Goal: Information Seeking & Learning: Learn about a topic

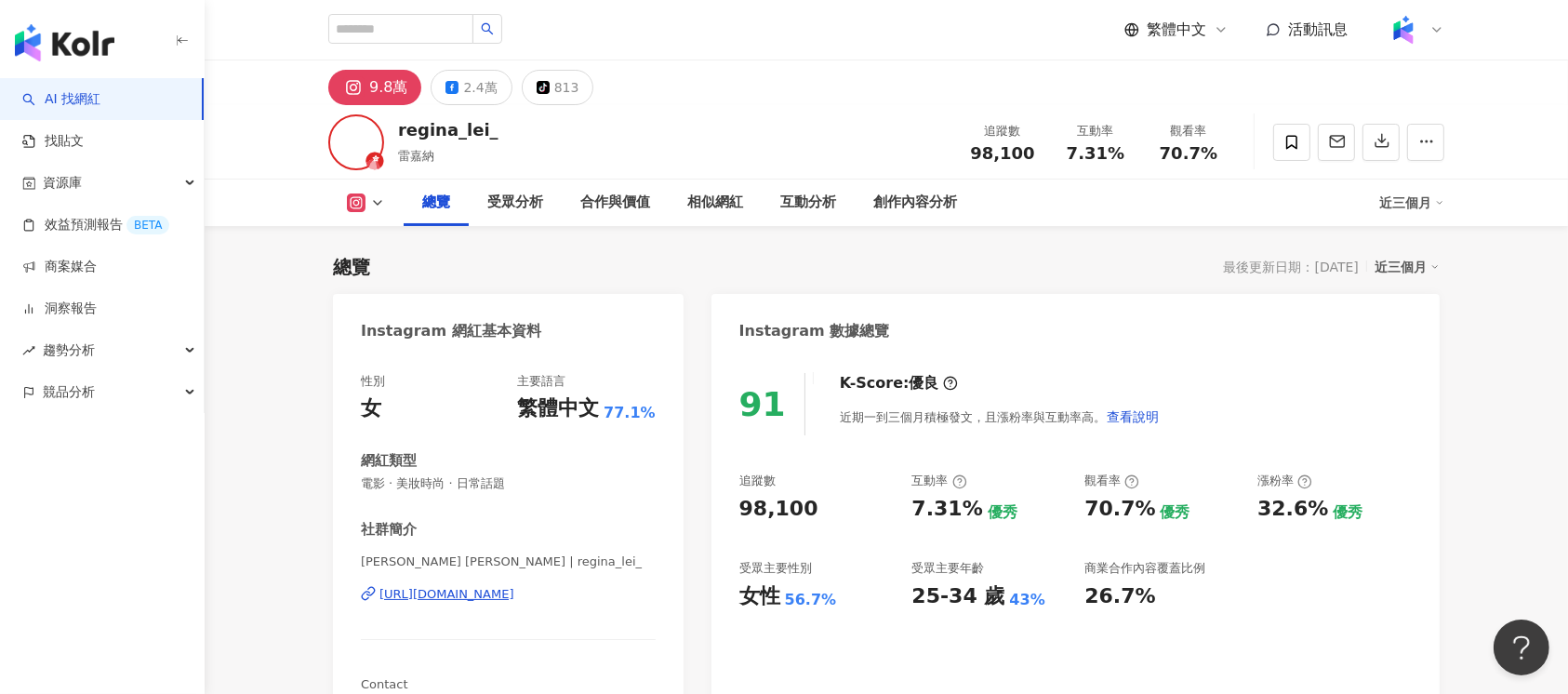
scroll to position [113, 0]
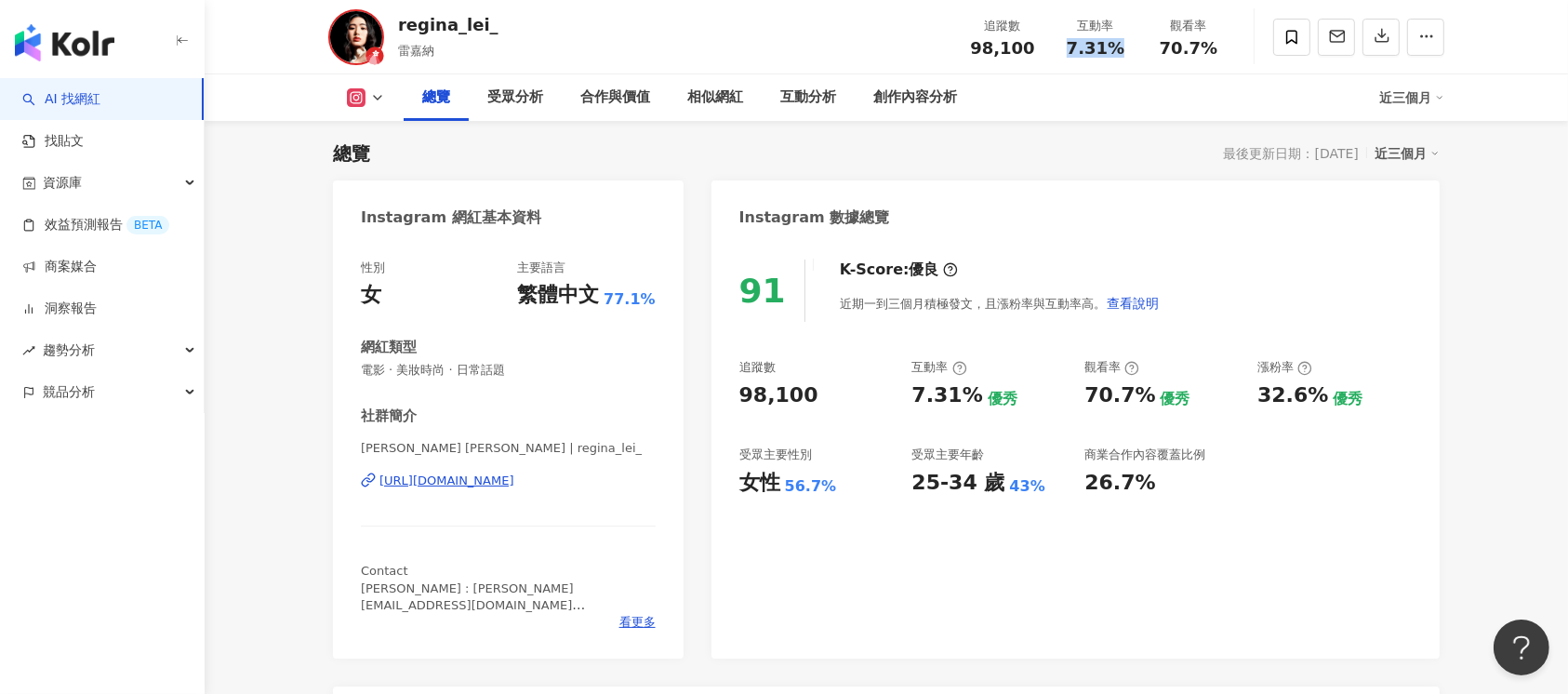
drag, startPoint x: 1061, startPoint y: 51, endPoint x: 1116, endPoint y: 54, distance: 55.1
click at [1116, 54] on div "7.31%" at bounding box center [1095, 47] width 71 height 18
copy span "7.31%"
drag, startPoint x: 1161, startPoint y: 50, endPoint x: 1223, endPoint y: 53, distance: 62.1
click at [1223, 53] on div "70.7%" at bounding box center [1188, 47] width 71 height 18
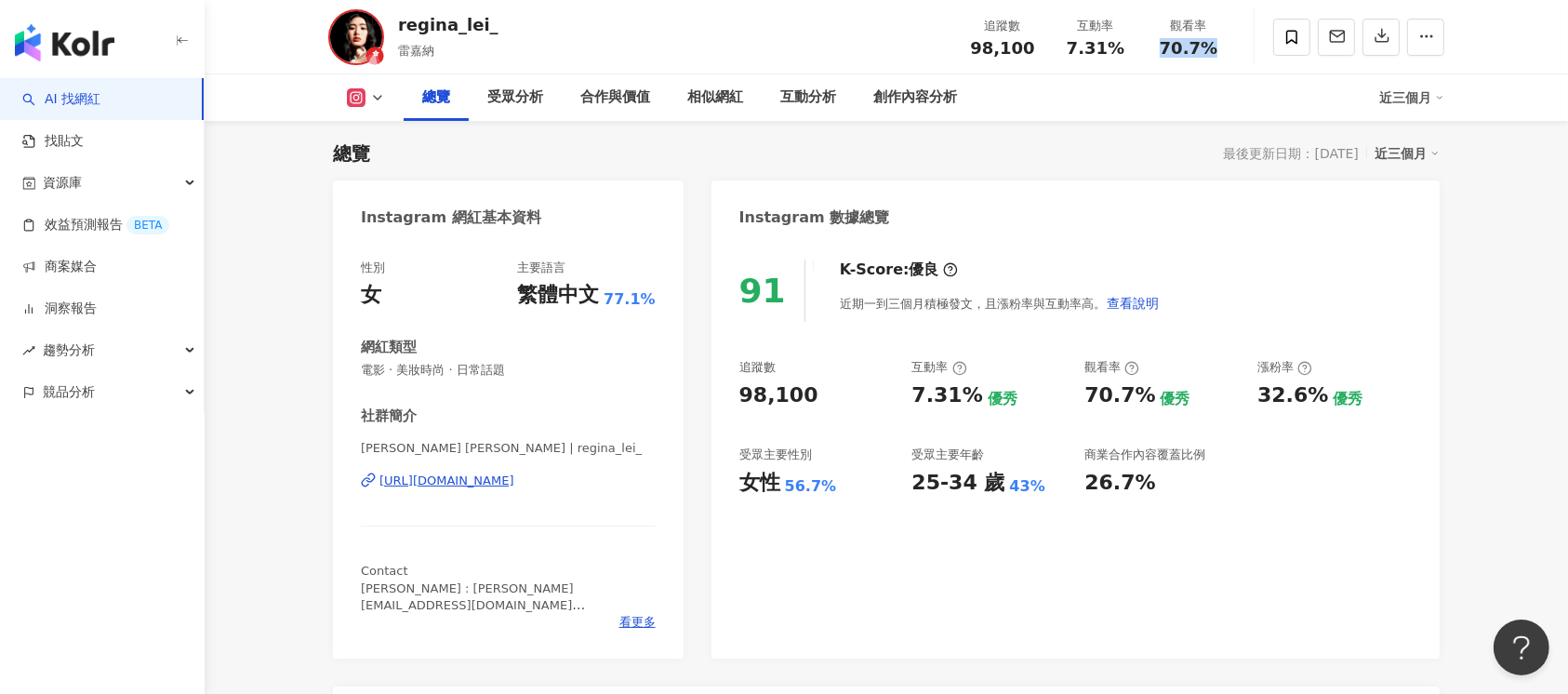
copy span "70.7%"
drag, startPoint x: 1256, startPoint y: 399, endPoint x: 1321, endPoint y: 399, distance: 65.0
click at [1321, 399] on div "追蹤數 98,100 互動率 7.31% 優秀 觀看率 70.7% 優秀 漲粉率 32.6% 優秀 受眾主要性別 女性 56.7% 受眾主要年齡 25-34 …" at bounding box center [1076, 427] width 673 height 138
copy div "32.6%"
drag, startPoint x: 404, startPoint y: 373, endPoint x: 528, endPoint y: 371, distance: 124.0
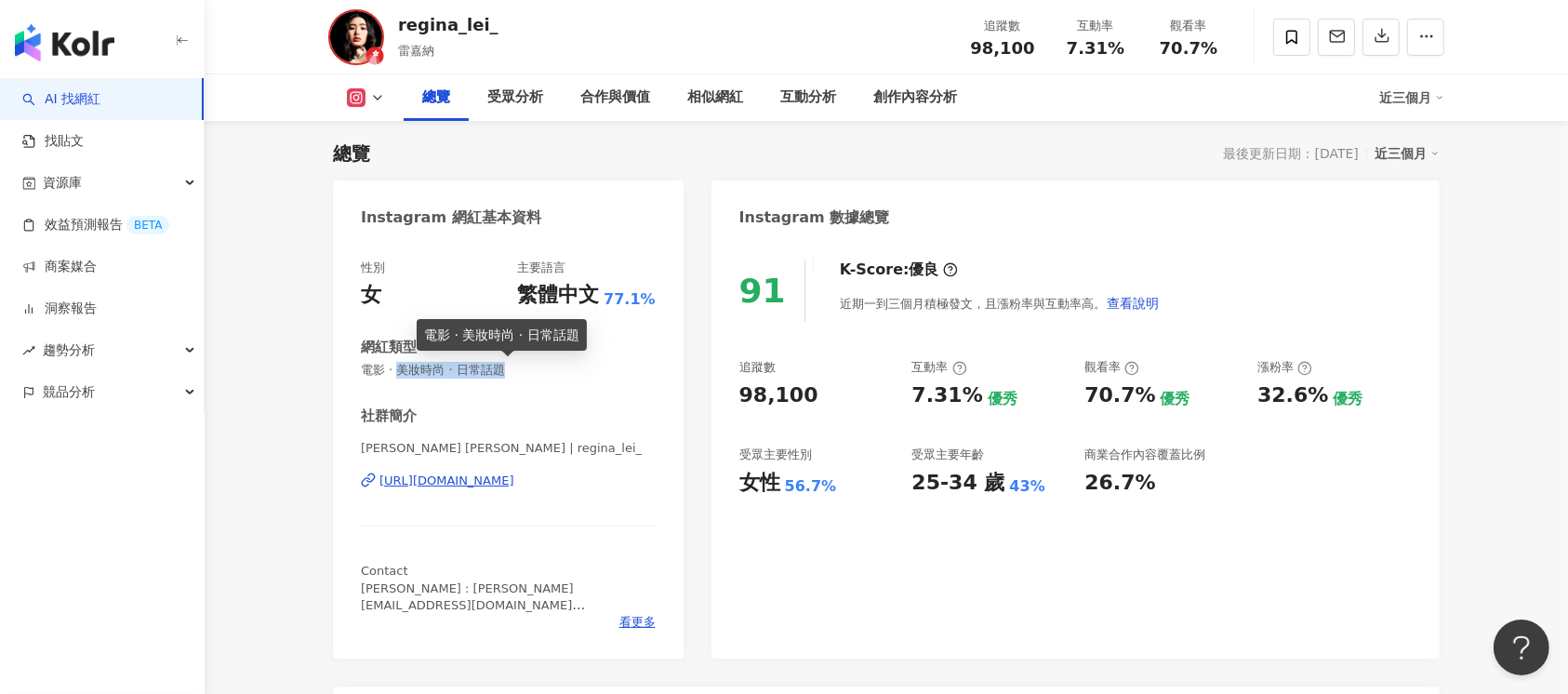
click at [528, 371] on span "電影 · 美妝時尚 · 日常話題" at bounding box center [508, 369] width 295 height 16
copy span "美妝時尚 · 日常話題"
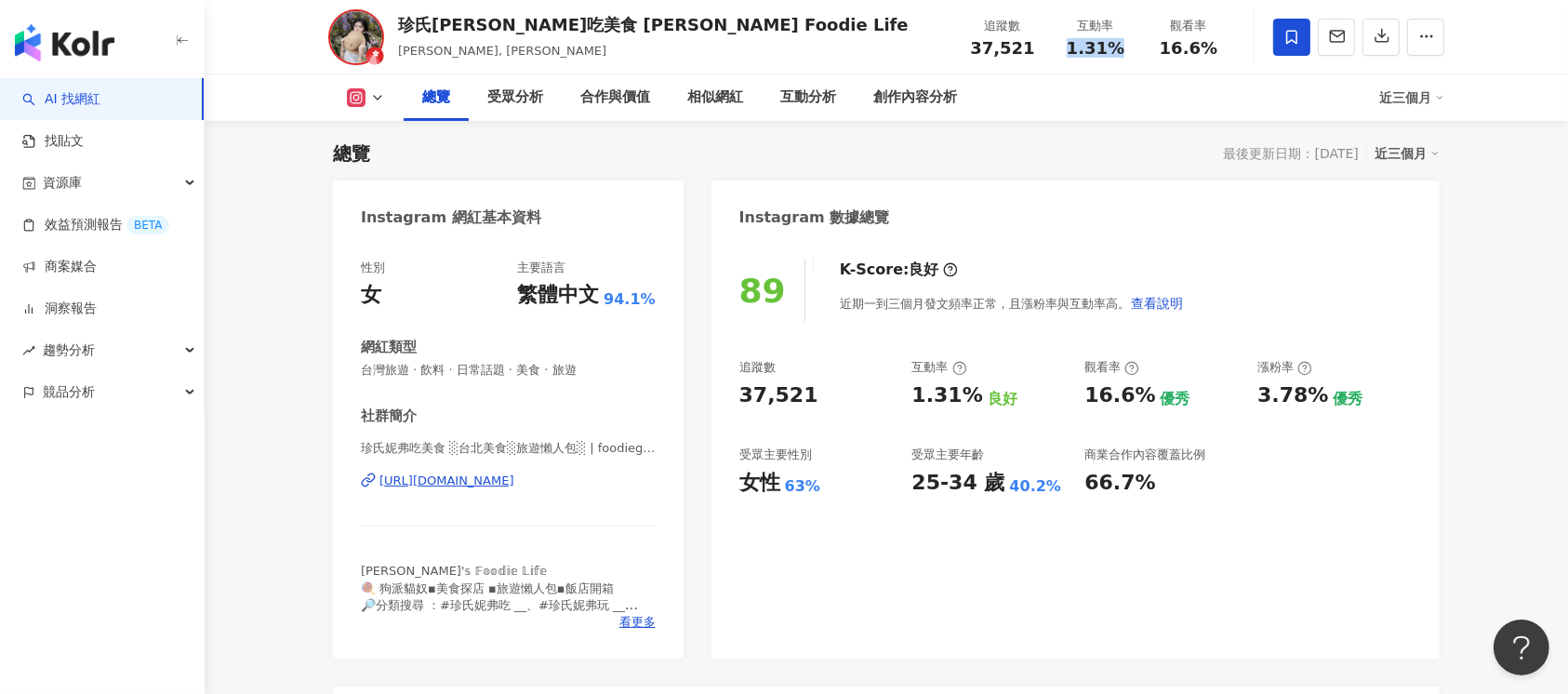
drag, startPoint x: 1062, startPoint y: 48, endPoint x: 1127, endPoint y: 56, distance: 65.5
click at [1127, 56] on div "1.31%" at bounding box center [1095, 47] width 71 height 18
copy span "1.31%"
drag, startPoint x: 1158, startPoint y: 47, endPoint x: 1236, endPoint y: 48, distance: 78.0
click at [1236, 48] on div "珍氏妮弗吃美食 Jennifer's Foodie Life Jennifer, 珍氏妮弗 追蹤數 37,521 互動率 1.31% 觀看率 16.6%" at bounding box center [886, 37] width 1190 height 74
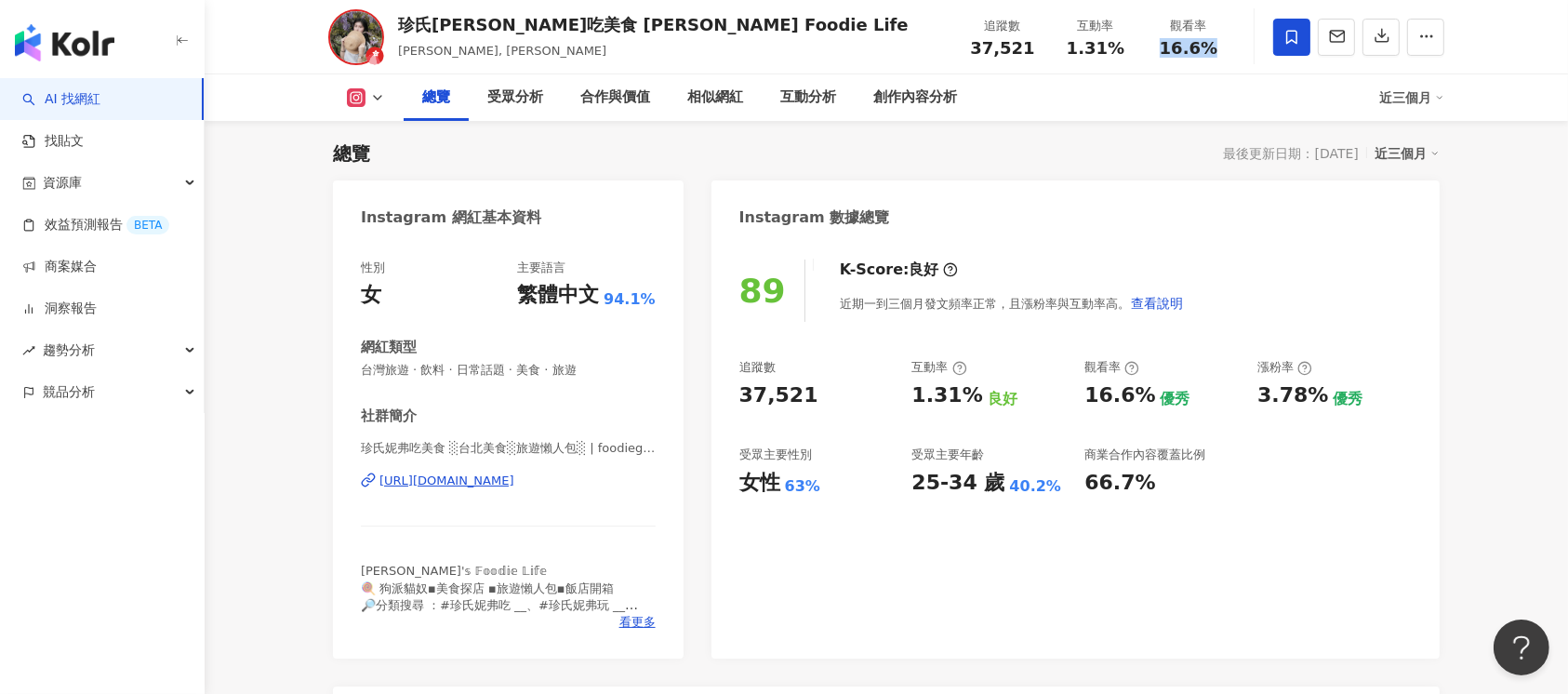
copy span "16.6%"
drag, startPoint x: 1260, startPoint y: 395, endPoint x: 1318, endPoint y: 401, distance: 58.3
click at [1318, 401] on div "3.78%" at bounding box center [1292, 395] width 71 height 29
copy div "3.78%"
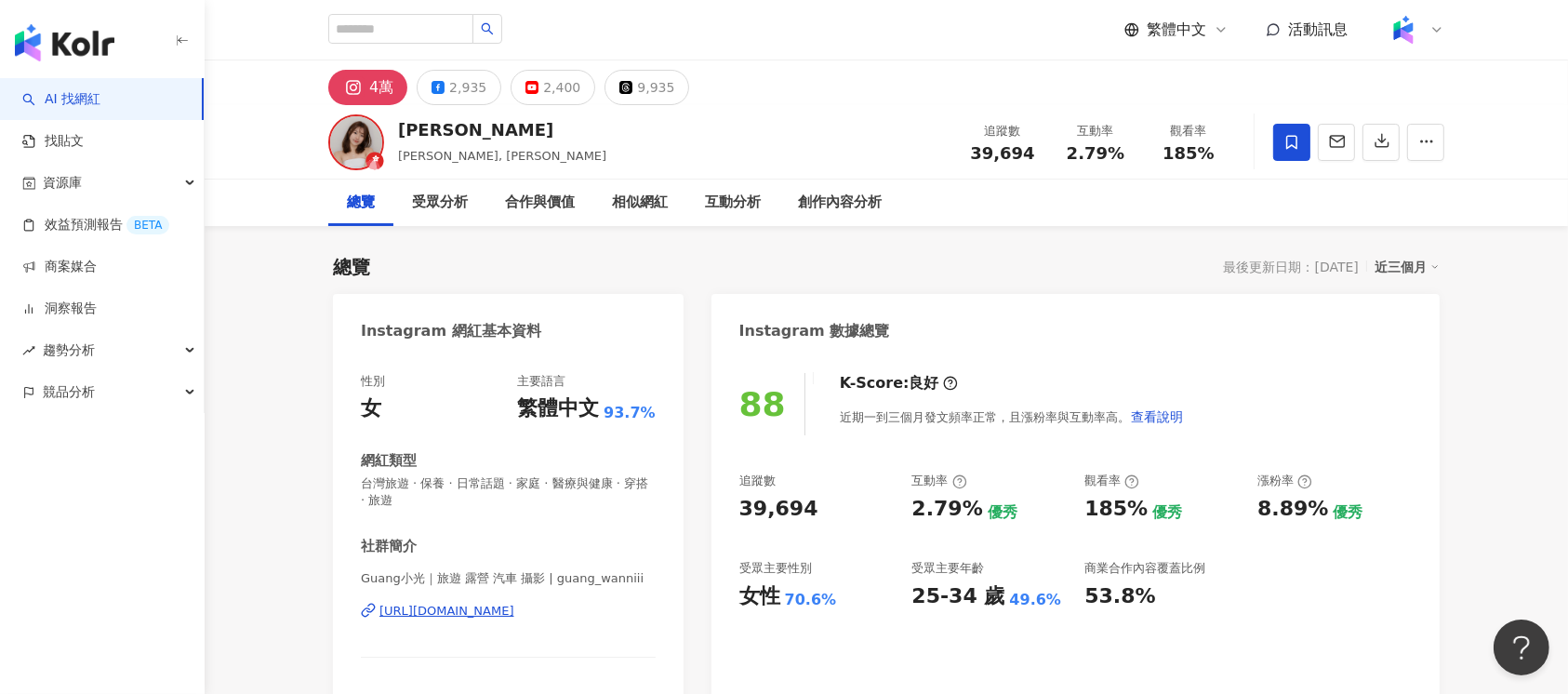
scroll to position [113, 0]
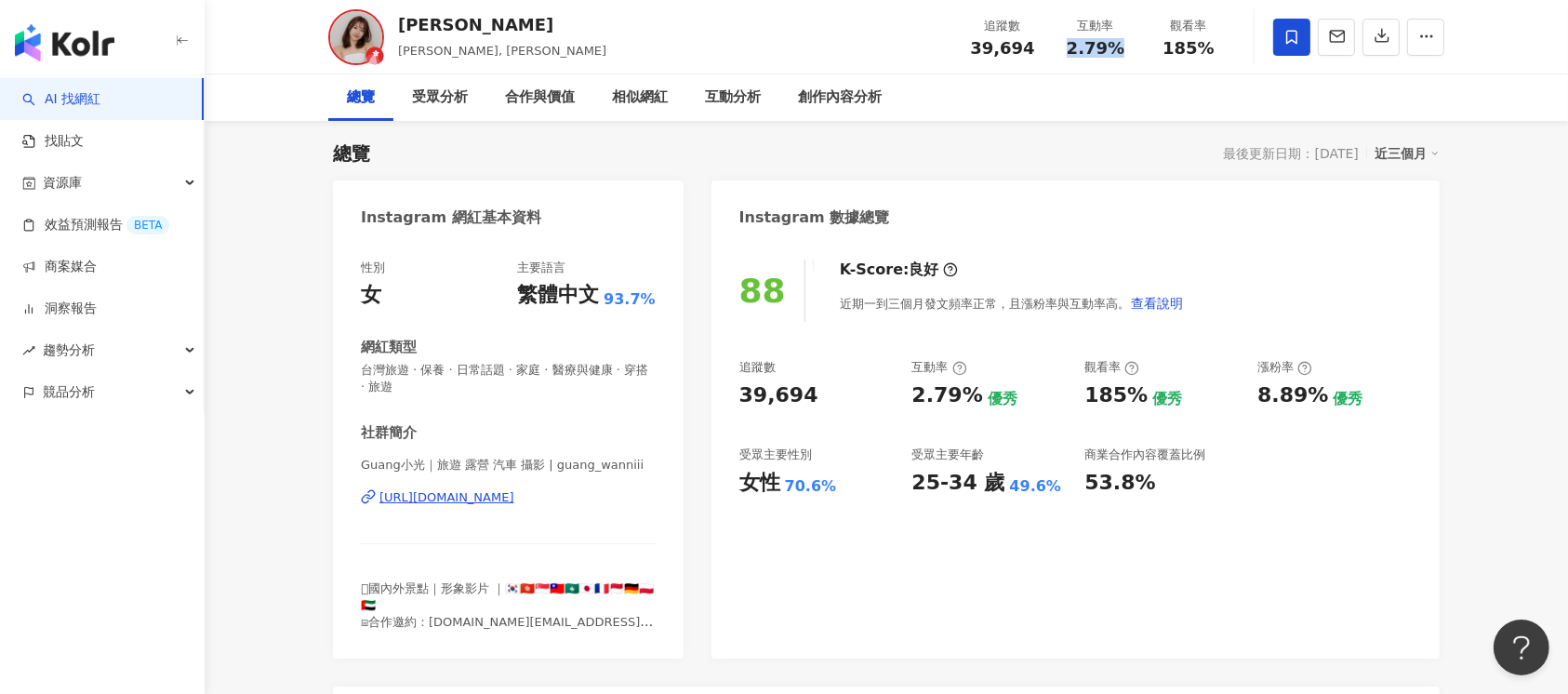
drag, startPoint x: 1065, startPoint y: 42, endPoint x: 1127, endPoint y: 53, distance: 63.0
click at [1127, 53] on div "2.79%" at bounding box center [1095, 47] width 71 height 18
copy span "2.79%"
drag, startPoint x: 1168, startPoint y: 51, endPoint x: 1229, endPoint y: 49, distance: 61.0
click at [1229, 49] on div "觀看率 185%" at bounding box center [1188, 36] width 93 height 40
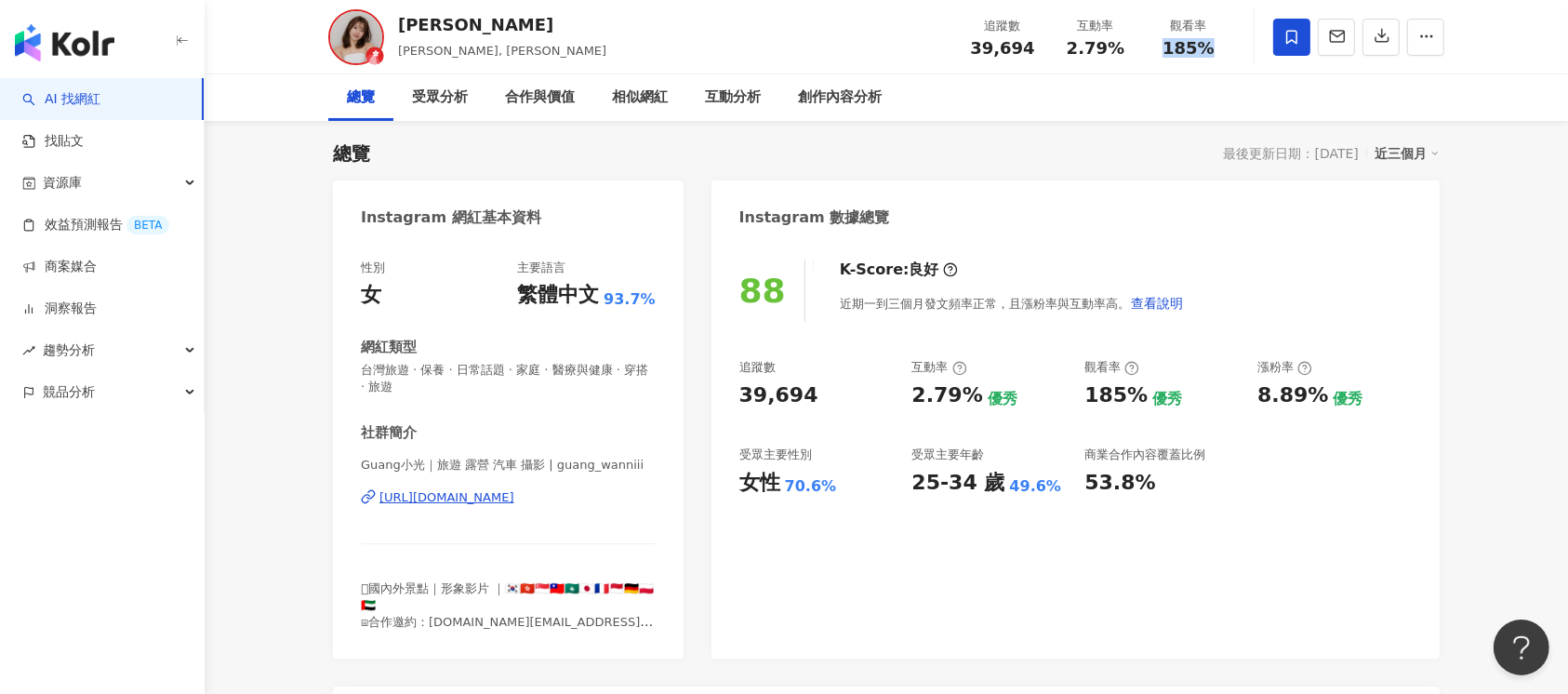
copy span "185%"
drag, startPoint x: 1257, startPoint y: 394, endPoint x: 1313, endPoint y: 398, distance: 56.1
click at [1313, 398] on div "追蹤數 39,694 互動率 2.79% 優秀 觀看率 185% 優秀 漲粉率 8.89% 優秀 受眾主要性別 女性 70.6% 受眾主要年齡 25-34 歲…" at bounding box center [1076, 427] width 673 height 138
copy div "8.89%"
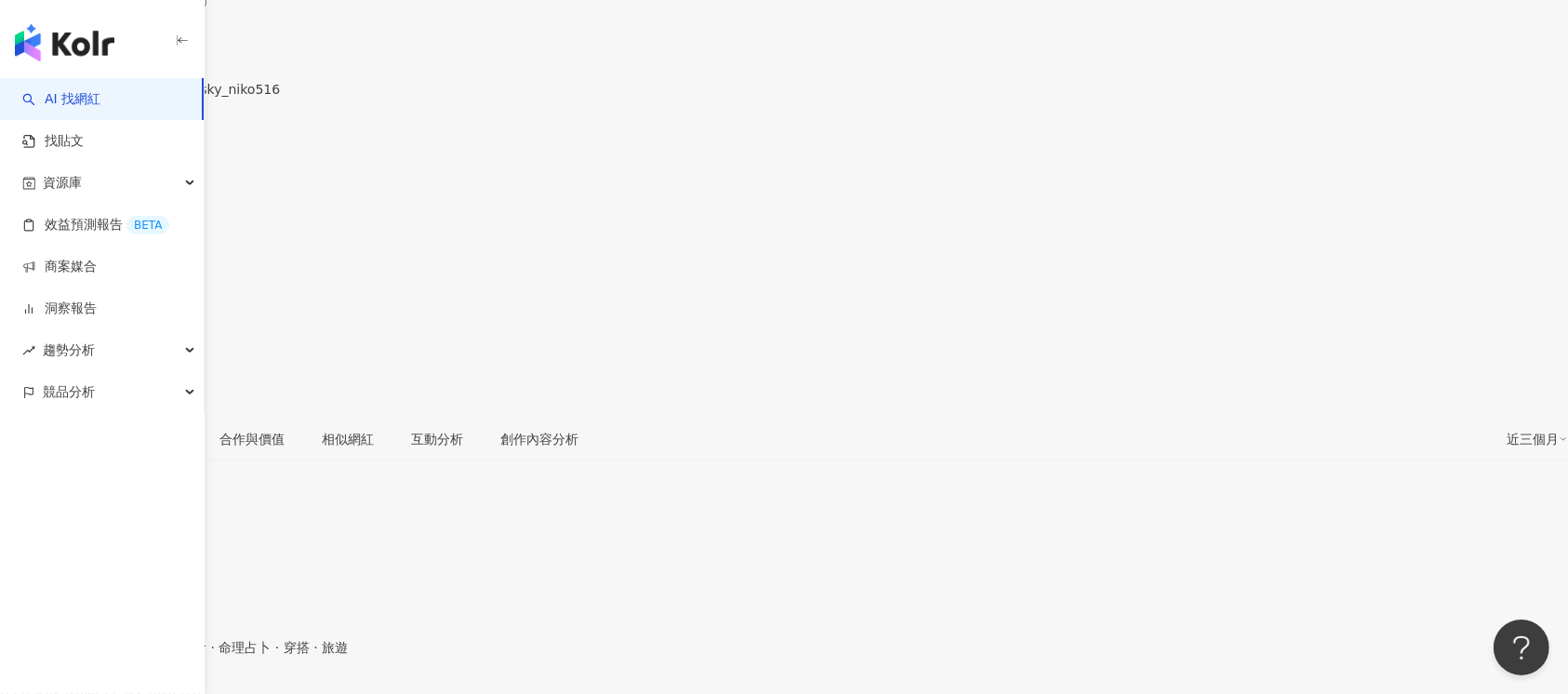
click at [1041, 97] on div "追蹤數 45,927" at bounding box center [784, 126] width 1568 height 59
drag, startPoint x: 1071, startPoint y: 45, endPoint x: 1140, endPoint y: 47, distance: 69.0
click at [1140, 156] on div "互動率 6.51%" at bounding box center [784, 185] width 1568 height 59
copy span "6.51%"
drag, startPoint x: 1161, startPoint y: 51, endPoint x: 1221, endPoint y: 51, distance: 60.0
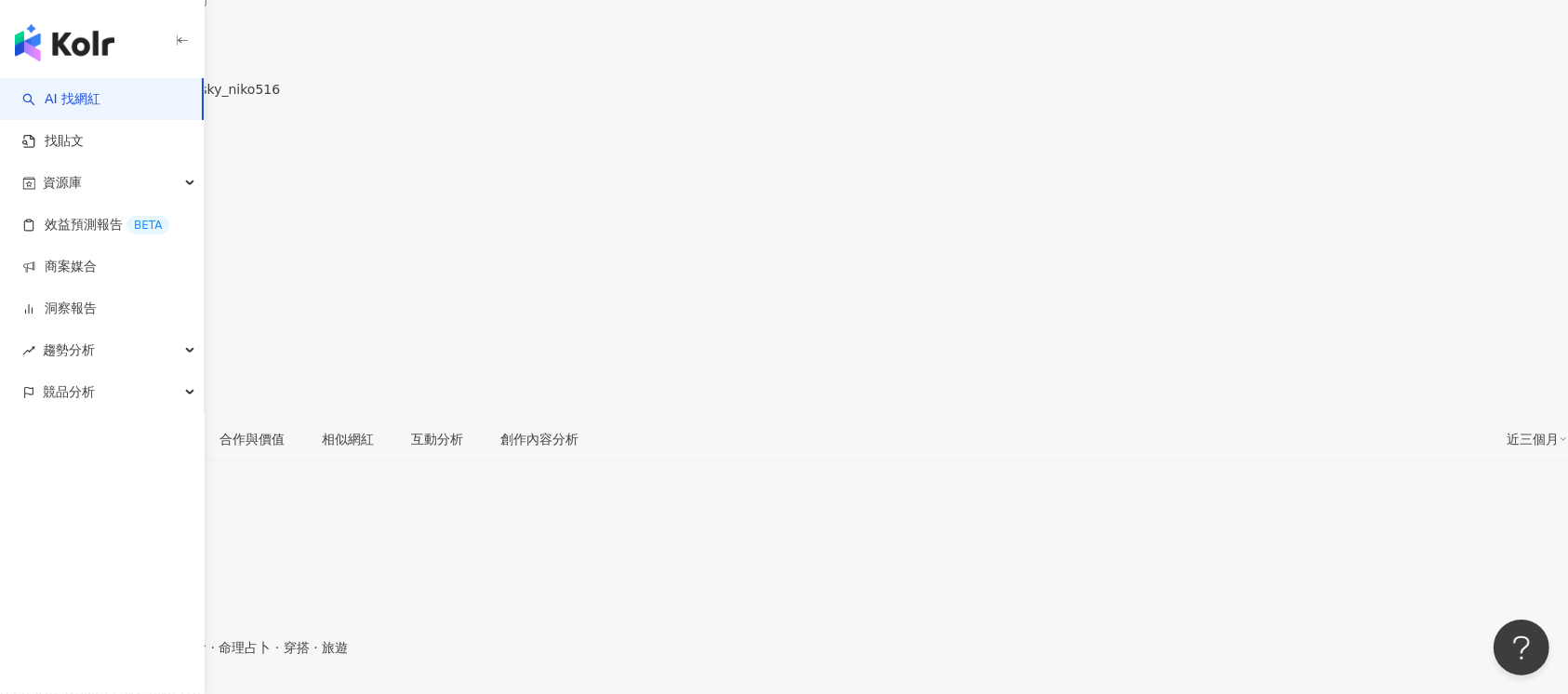
click at [1221, 240] on div "228%" at bounding box center [784, 258] width 1568 height 35
copy span "228%"
drag, startPoint x: 1256, startPoint y: 390, endPoint x: 1327, endPoint y: 395, distance: 71.2
copy div "3.12%"
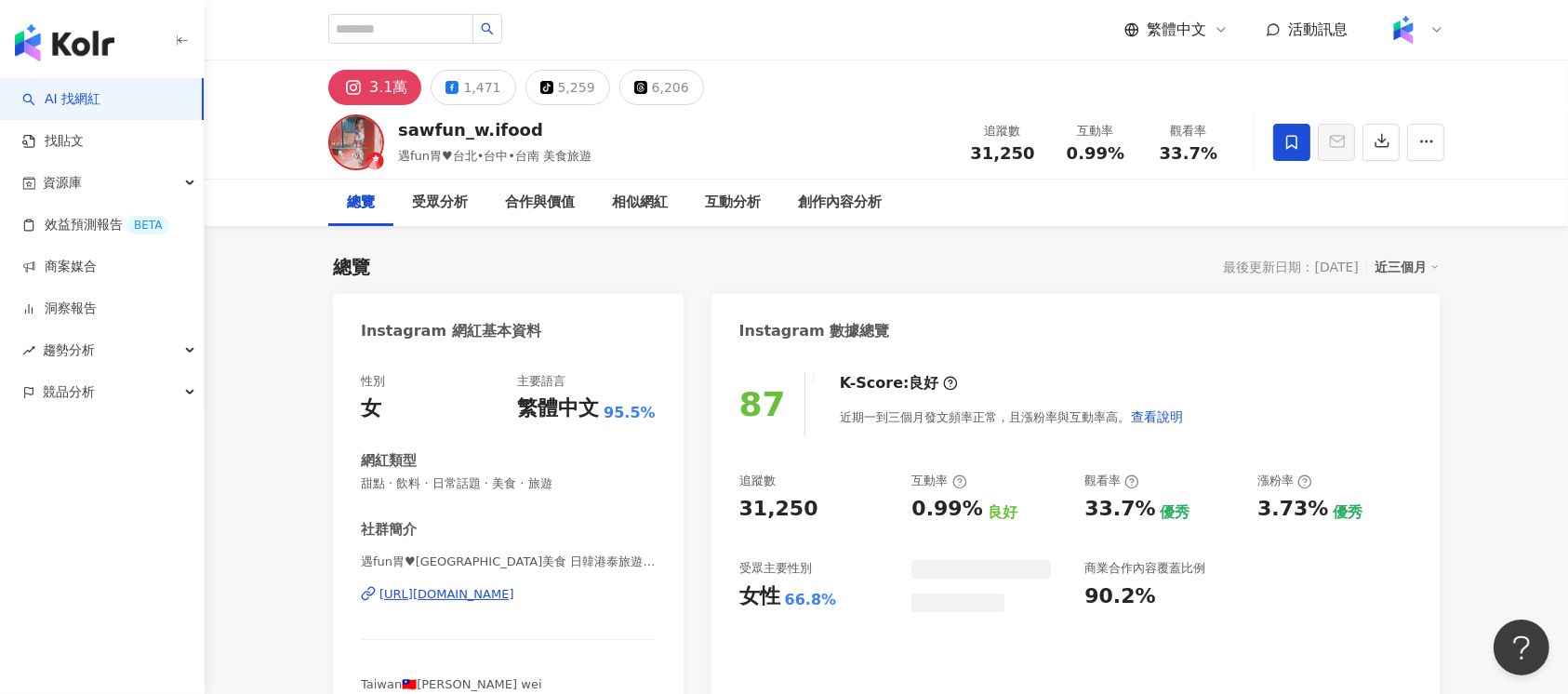
scroll to position [113, 0]
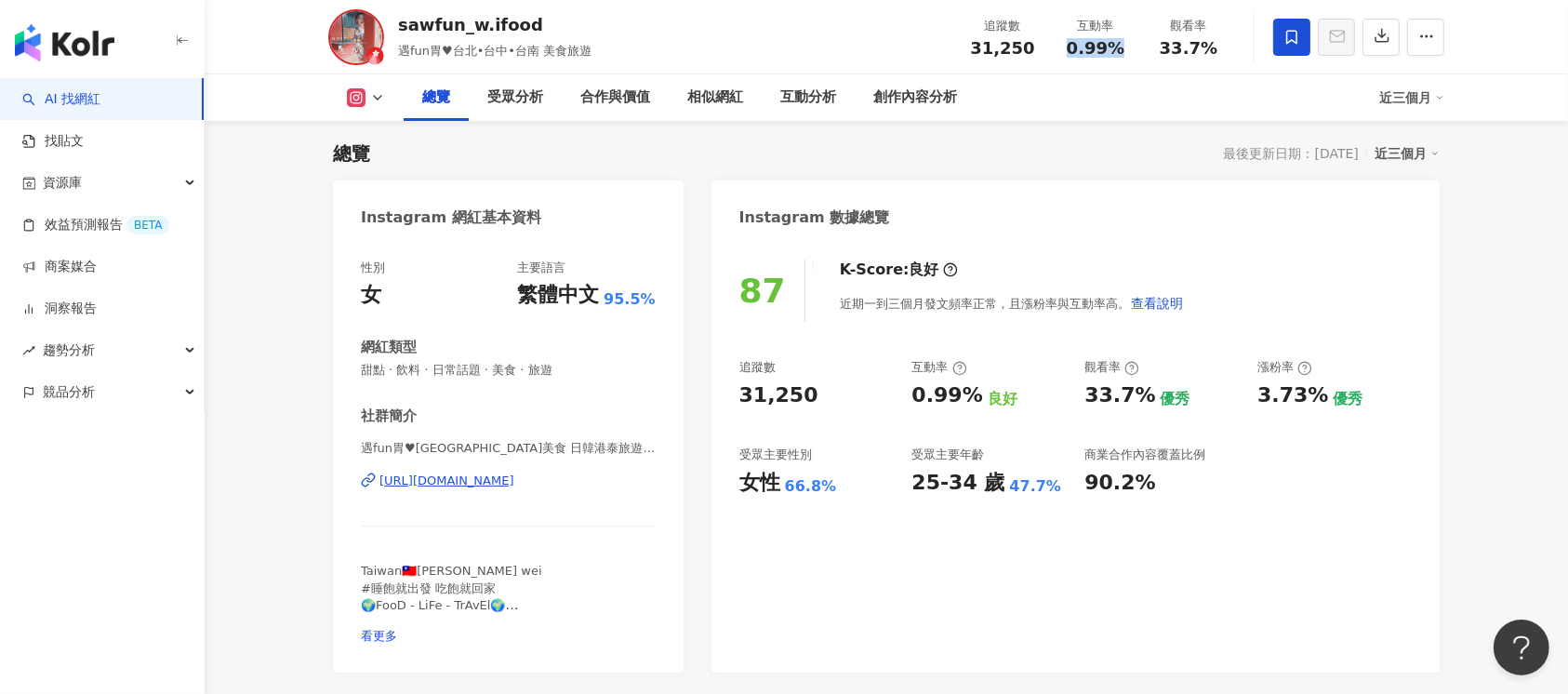
drag, startPoint x: 1070, startPoint y: 47, endPoint x: 1123, endPoint y: 54, distance: 53.5
click at [1123, 54] on div "0.99%" at bounding box center [1095, 47] width 71 height 18
drag, startPoint x: 1157, startPoint y: 47, endPoint x: 1222, endPoint y: 47, distance: 65.0
click at [1222, 47] on div "33.7%" at bounding box center [1188, 47] width 71 height 18
copy span "33.7%"
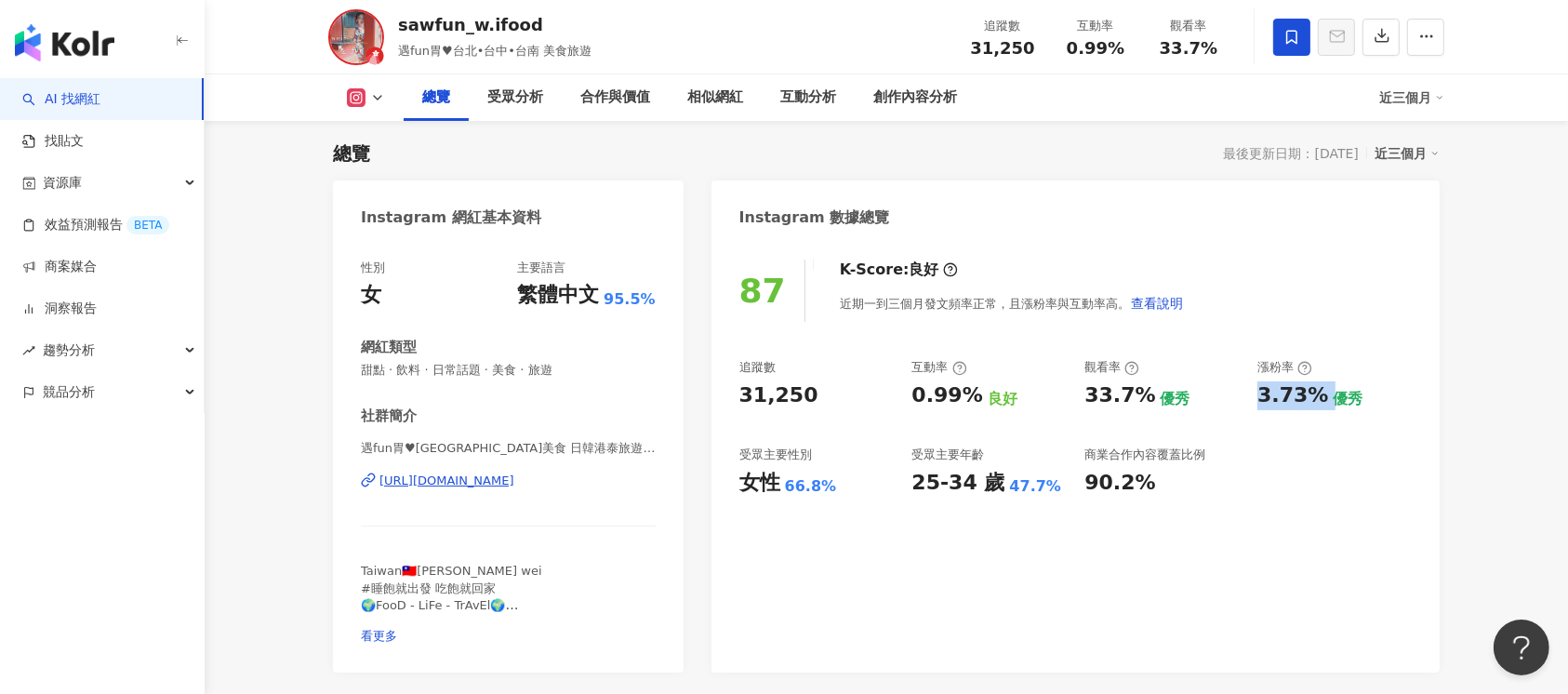
drag, startPoint x: 1257, startPoint y: 401, endPoint x: 1326, endPoint y: 398, distance: 69.1
click at [1326, 398] on div "3.73% 優秀" at bounding box center [1333, 395] width 154 height 29
copy div "3.73%"
